Goal: Navigation & Orientation: Find specific page/section

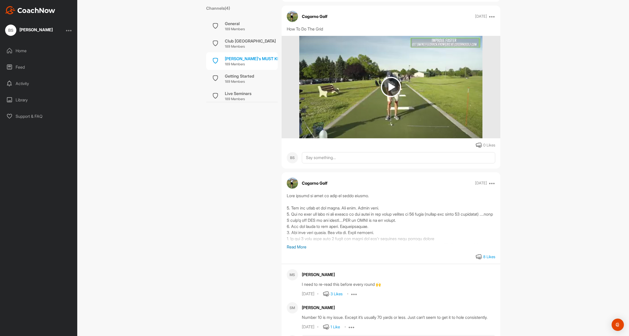
scroll to position [5705, 0]
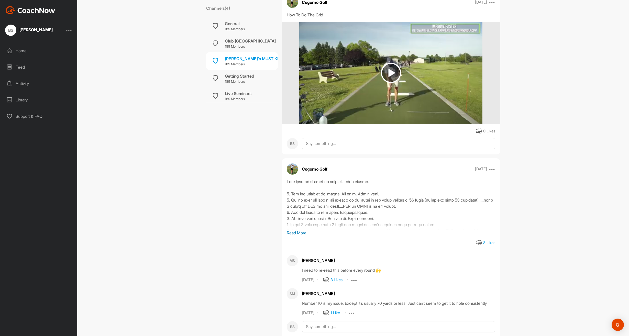
click at [296, 236] on p "Read More" at bounding box center [391, 232] width 208 height 6
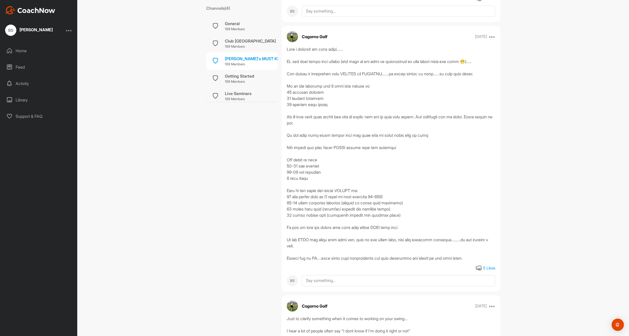
scroll to position [4692, 0]
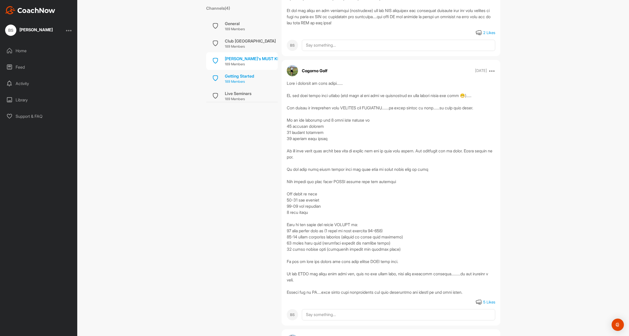
click at [236, 79] on p "189 Members" at bounding box center [239, 81] width 29 height 5
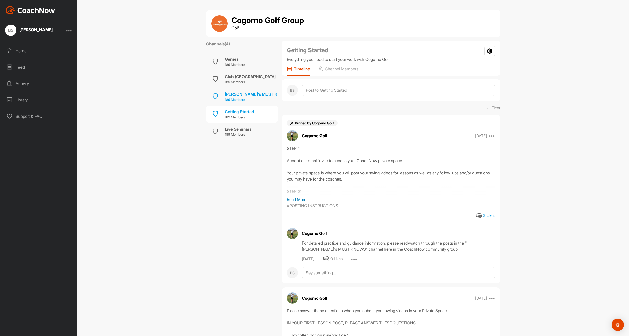
click at [234, 94] on div "[PERSON_NAME]'s MUST KNOWS" at bounding box center [257, 94] width 65 height 6
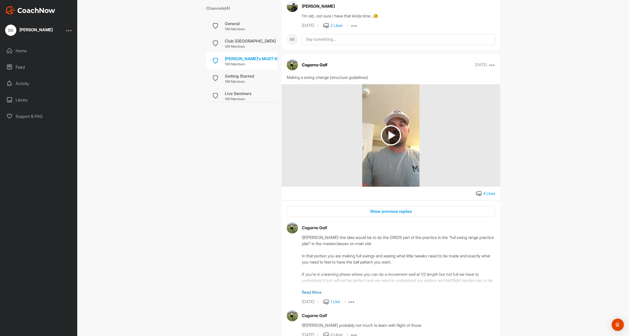
scroll to position [2614, 0]
click at [310, 287] on p "Read More" at bounding box center [398, 290] width 193 height 6
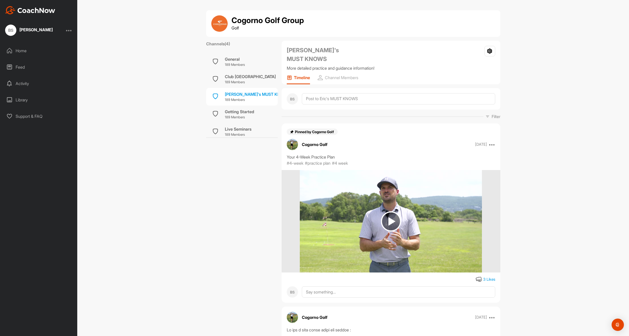
scroll to position [0, 0]
click at [234, 59] on div "General" at bounding box center [235, 59] width 20 height 6
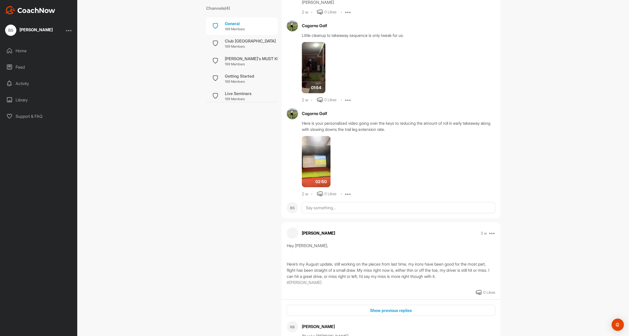
scroll to position [490, 0]
click at [315, 178] on img at bounding box center [316, 161] width 29 height 51
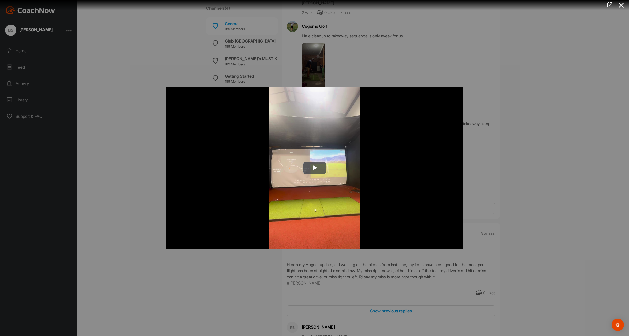
click at [145, 171] on div at bounding box center [314, 168] width 629 height 336
